Goal: Check status: Check status

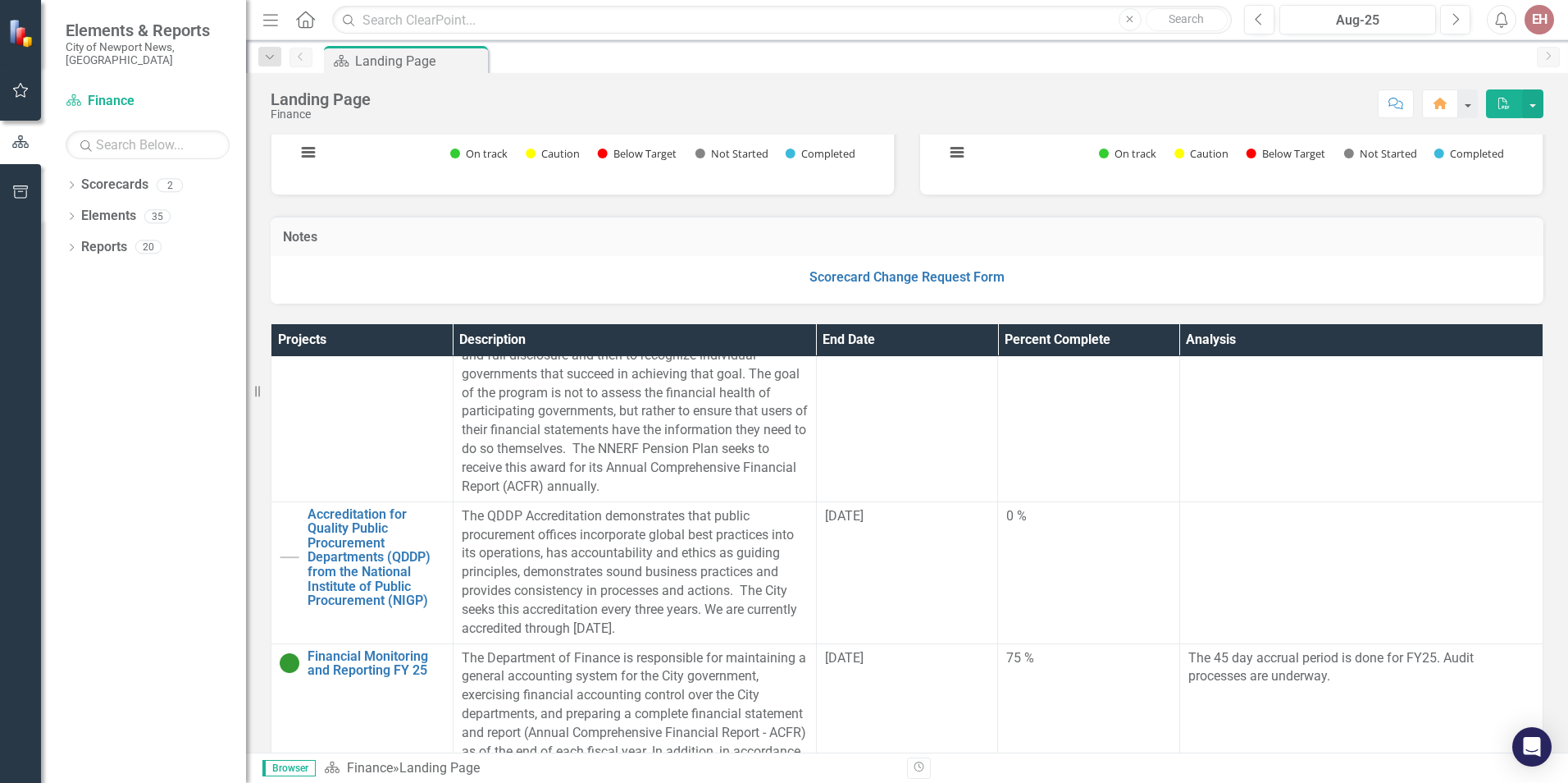
scroll to position [1231, 0]
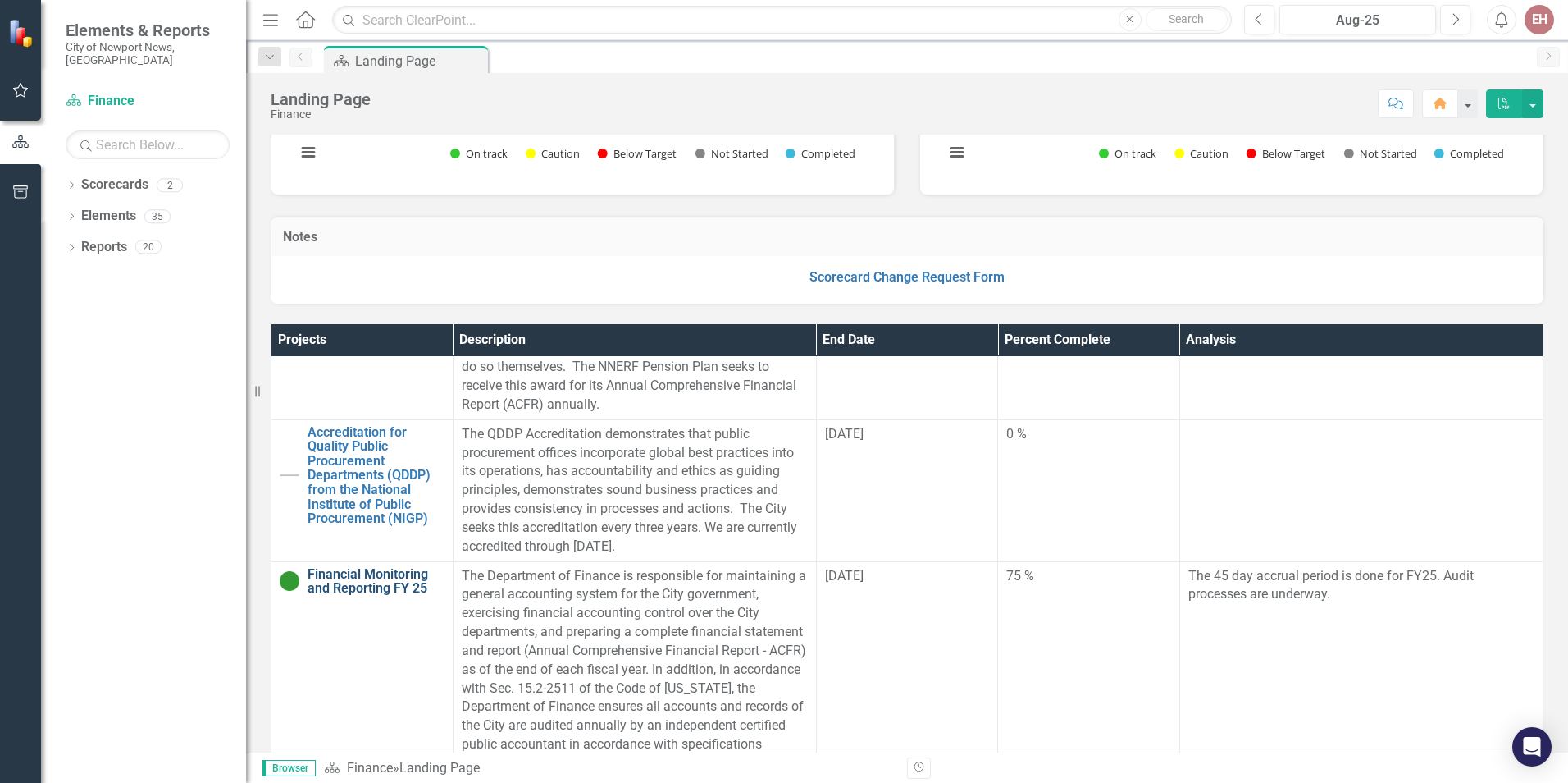
click at [365, 583] on link "Financial Monitoring and Reporting FY 25" at bounding box center [376, 581] width 137 height 29
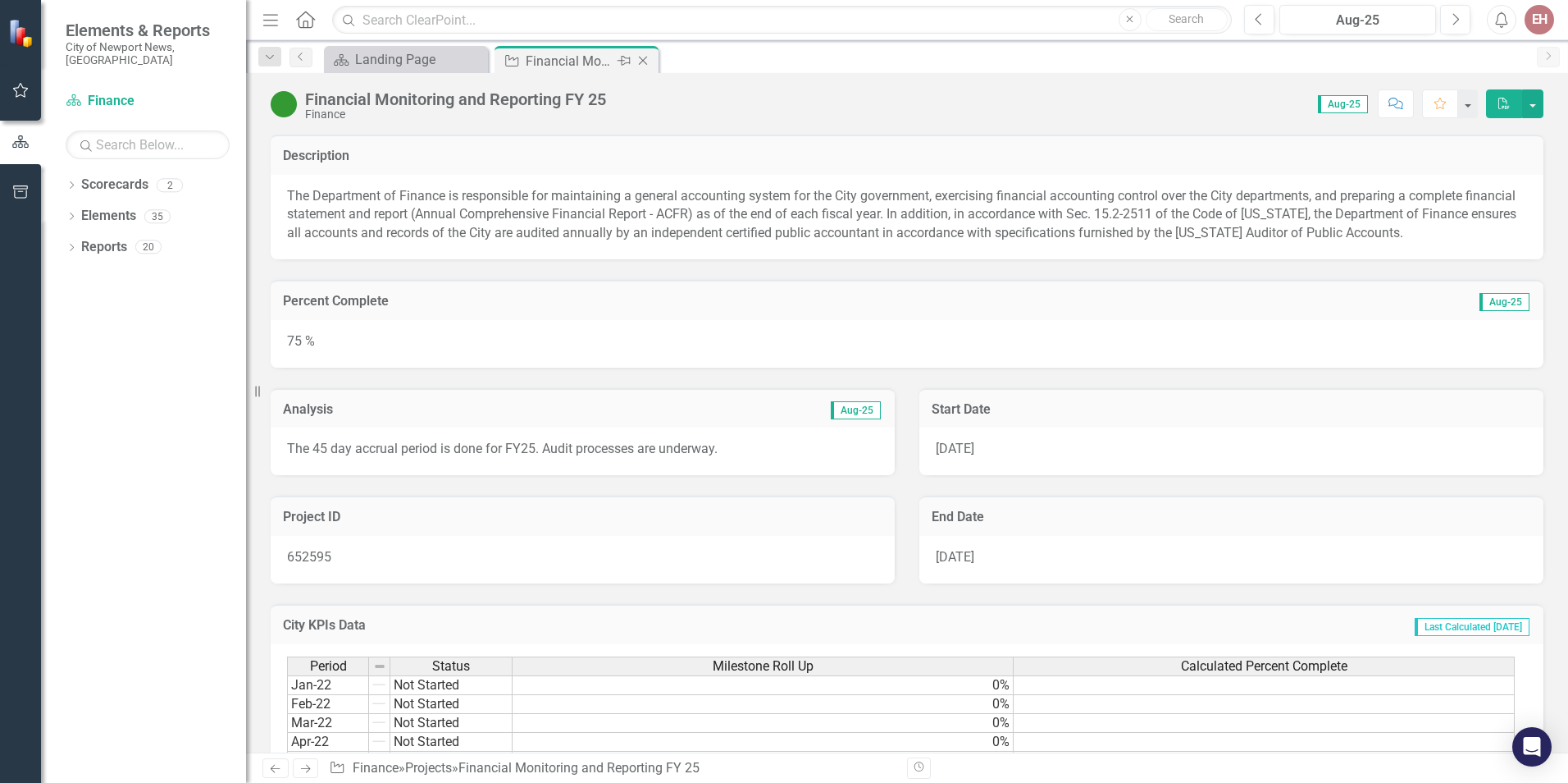
click at [643, 58] on icon "Close" at bounding box center [643, 61] width 17 height 13
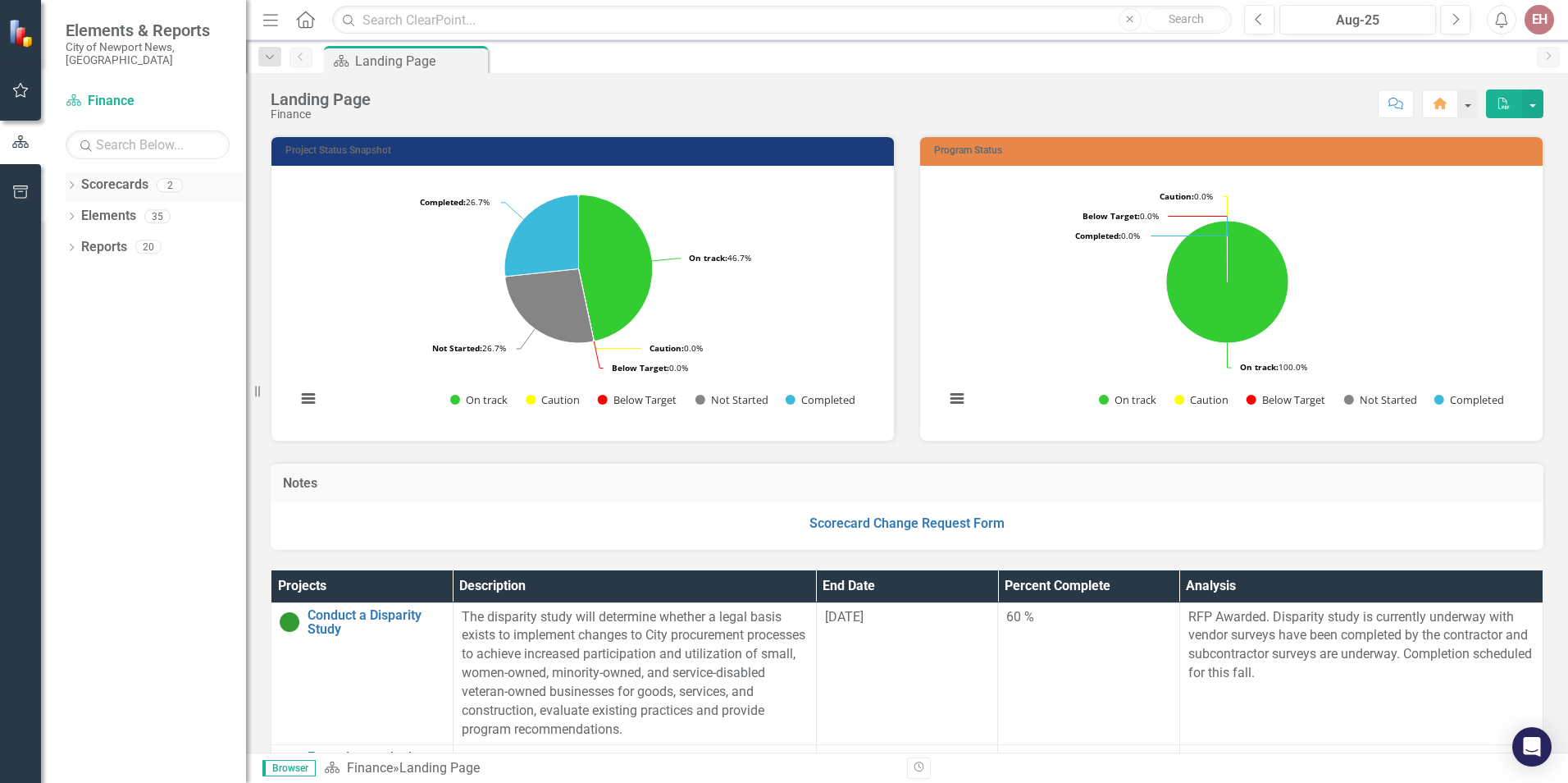
click at [98, 176] on link "Scorecards" at bounding box center [115, 185] width 67 height 19
click at [171, 178] on div "2" at bounding box center [169, 185] width 26 height 14
